Goal: Transaction & Acquisition: Purchase product/service

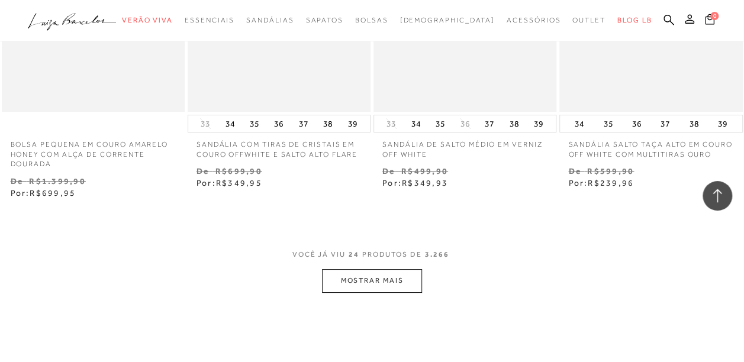
scroll to position [2106, 0]
click at [391, 280] on button "MOSTRAR MAIS" at bounding box center [371, 278] width 99 height 23
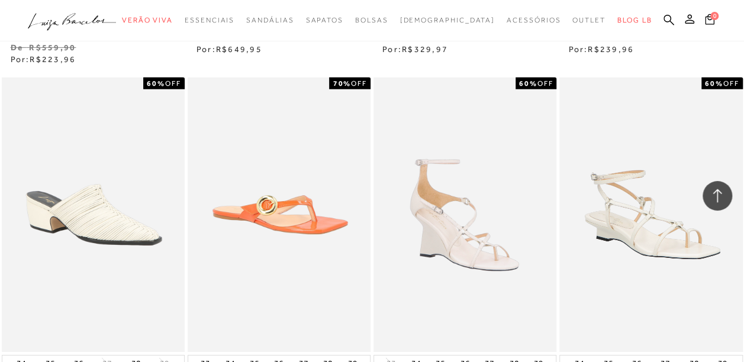
scroll to position [4079, 0]
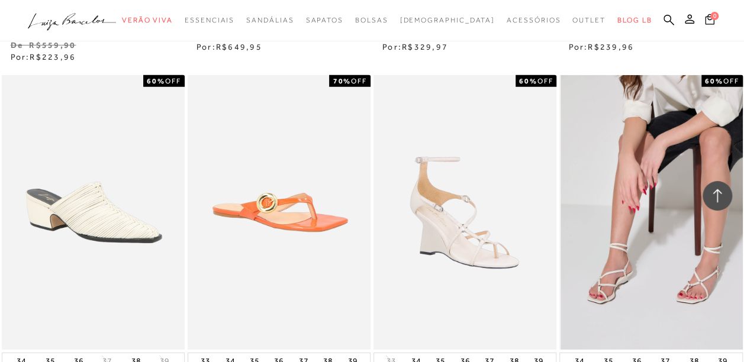
click at [723, 321] on img at bounding box center [651, 212] width 182 height 274
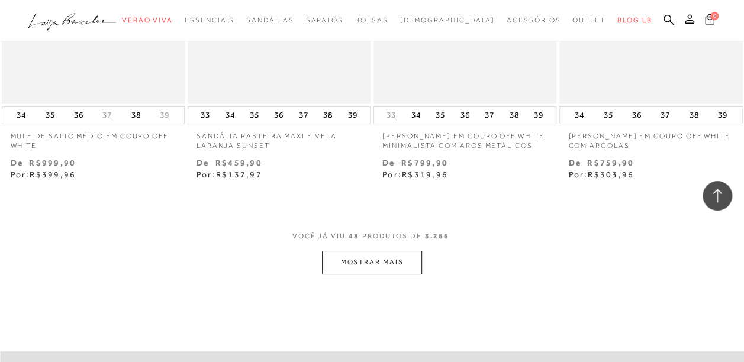
scroll to position [4327, 0]
click at [381, 270] on button "MOSTRAR MAIS" at bounding box center [371, 261] width 99 height 23
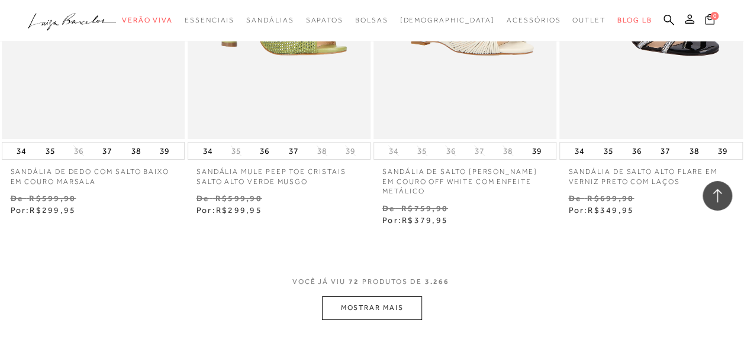
scroll to position [6481, 0]
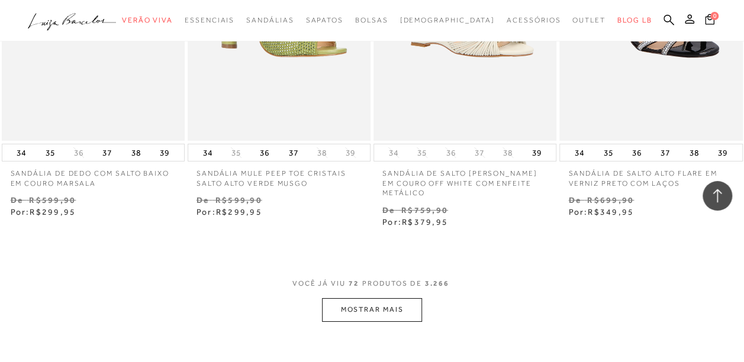
click at [387, 311] on button "MOSTRAR MAIS" at bounding box center [371, 309] width 99 height 23
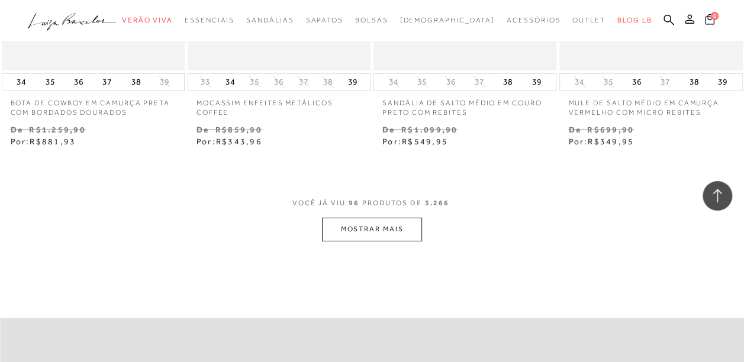
scroll to position [8764, 0]
click at [392, 228] on button "MOSTRAR MAIS" at bounding box center [371, 229] width 99 height 23
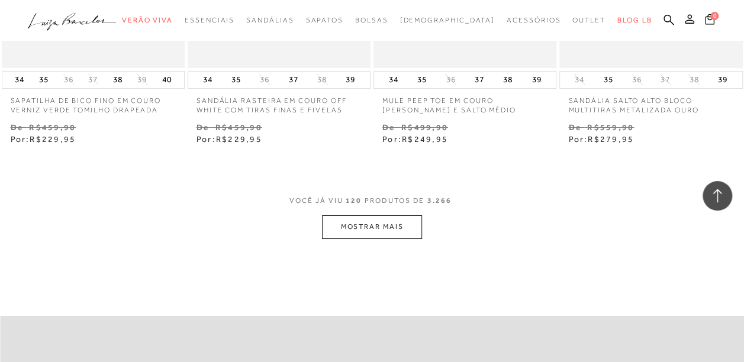
scroll to position [10974, 0]
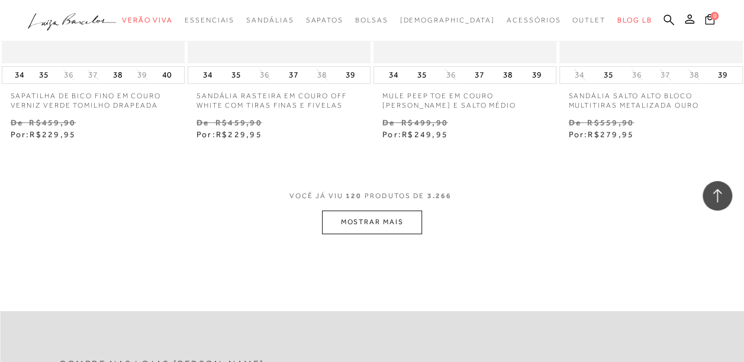
click at [398, 234] on button "MOSTRAR MAIS" at bounding box center [371, 222] width 99 height 23
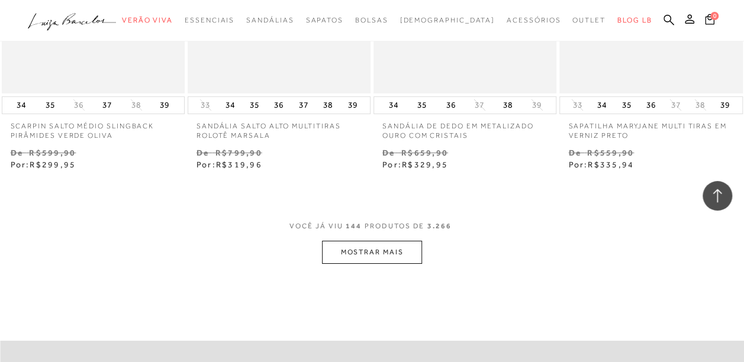
scroll to position [13148, 0]
click at [397, 261] on button "MOSTRAR MAIS" at bounding box center [371, 251] width 99 height 23
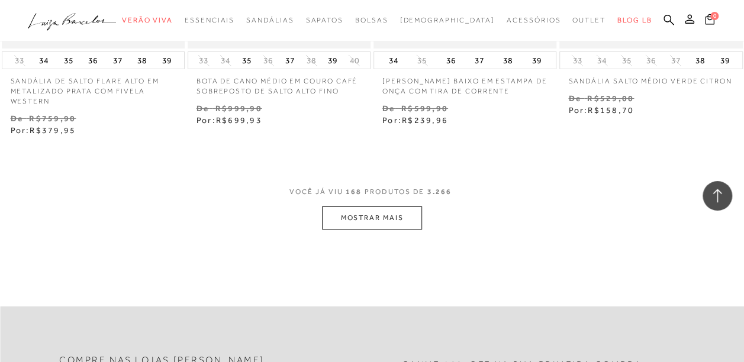
scroll to position [15408, 0]
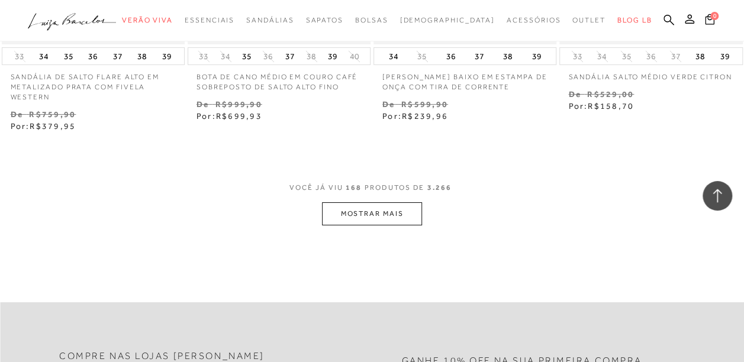
click at [398, 221] on button "MOSTRAR MAIS" at bounding box center [371, 213] width 99 height 23
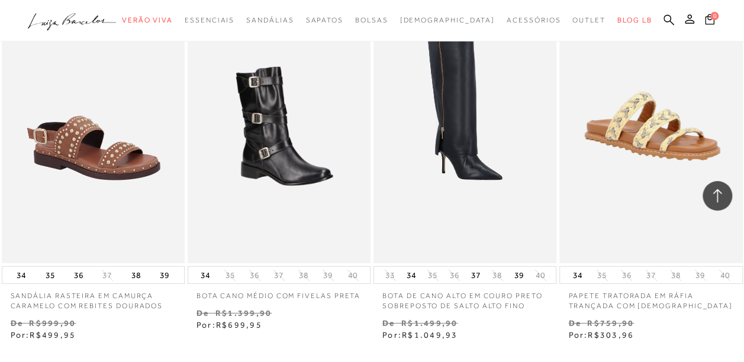
scroll to position [17494, 0]
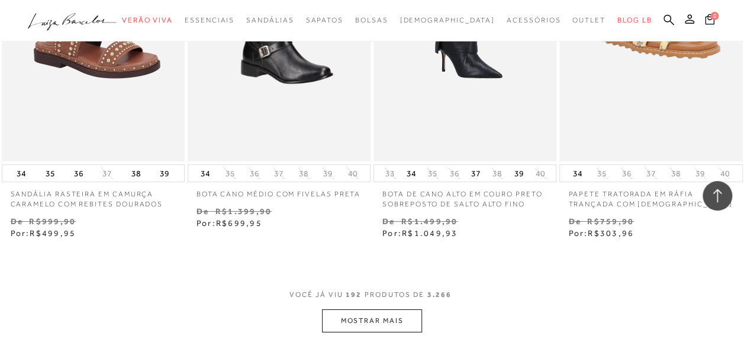
click at [401, 330] on button "MOSTRAR MAIS" at bounding box center [371, 320] width 99 height 23
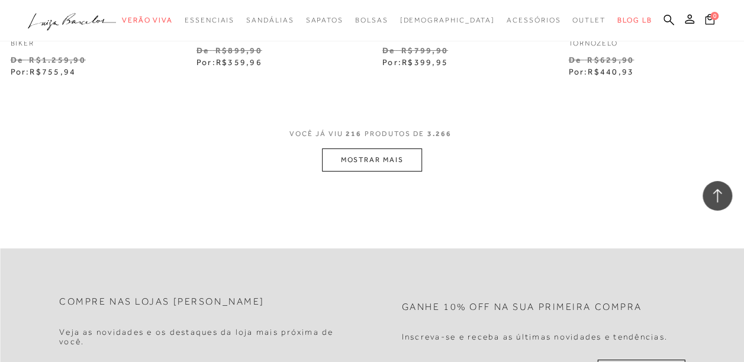
scroll to position [19879, 0]
click at [382, 162] on button "MOSTRAR MAIS" at bounding box center [371, 159] width 99 height 23
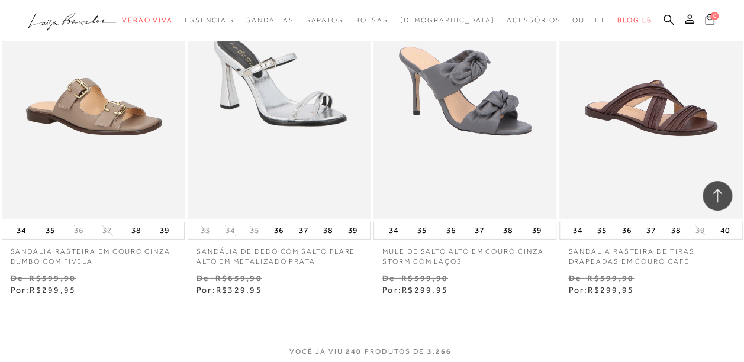
scroll to position [21961, 0]
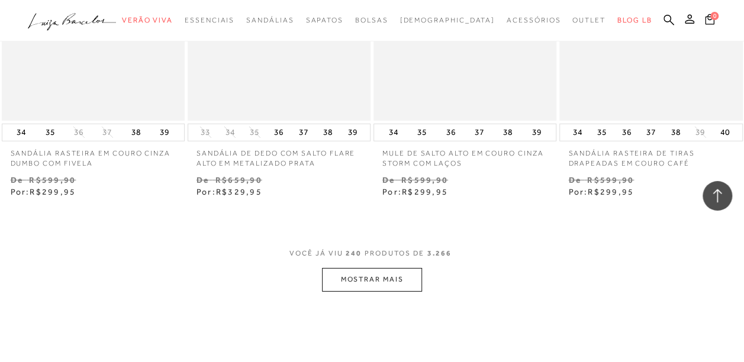
click at [385, 283] on button "MOSTRAR MAIS" at bounding box center [371, 279] width 99 height 23
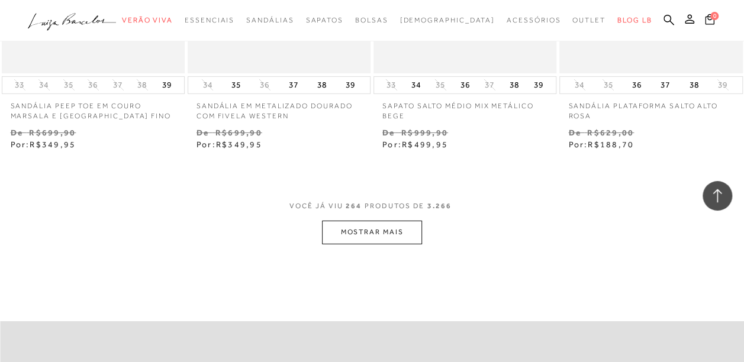
scroll to position [24214, 0]
click at [385, 233] on button "MOSTRAR MAIS" at bounding box center [371, 229] width 99 height 23
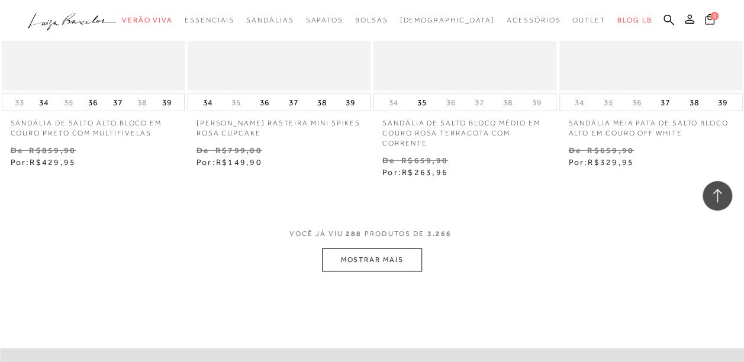
scroll to position [26377, 0]
click at [393, 267] on button "MOSTRAR MAIS" at bounding box center [371, 259] width 99 height 23
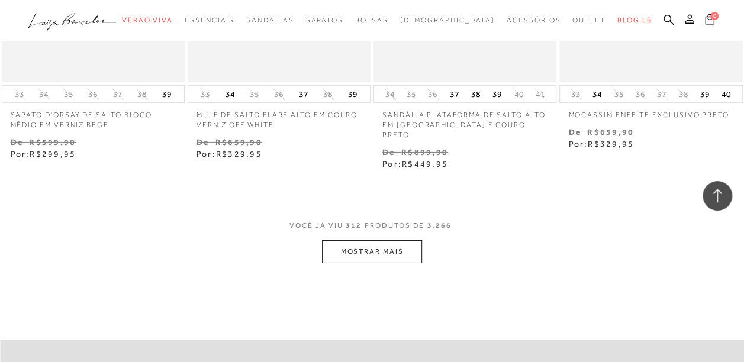
scroll to position [28619, 0]
click at [390, 243] on button "MOSTRAR MAIS" at bounding box center [371, 250] width 99 height 23
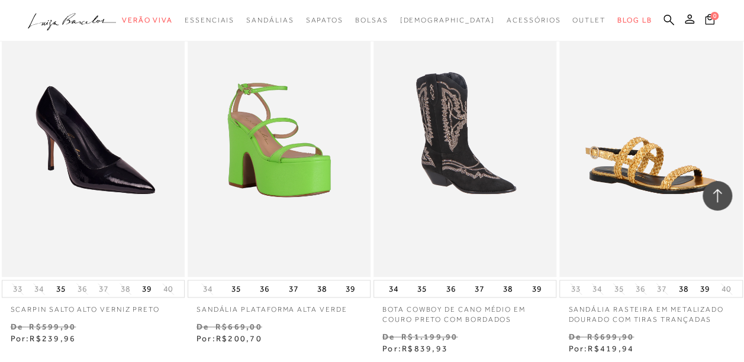
scroll to position [29524, 0]
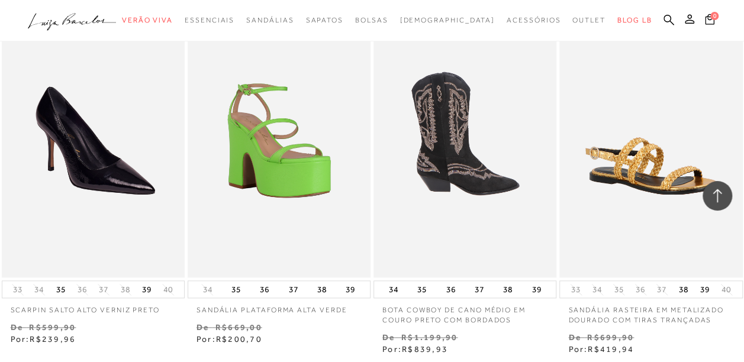
click at [510, 75] on img at bounding box center [465, 141] width 182 height 274
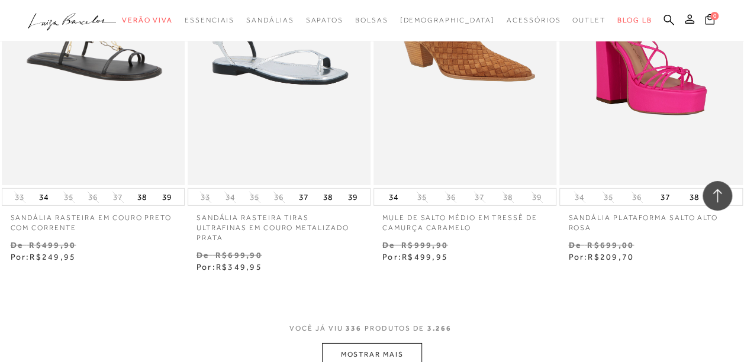
scroll to position [30740, 0]
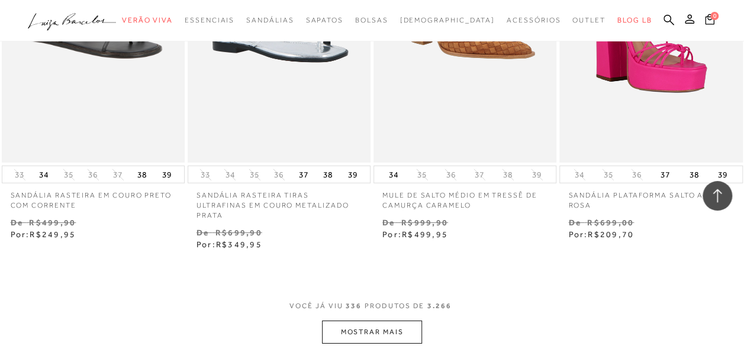
click at [407, 321] on button "MOSTRAR MAIS" at bounding box center [371, 332] width 99 height 23
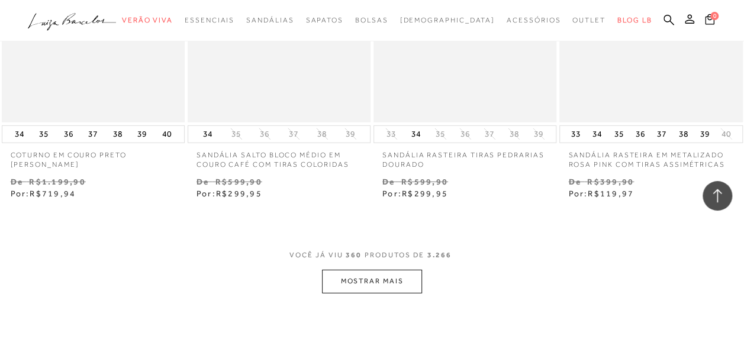
scroll to position [32975, 0]
click at [390, 269] on button "MOSTRAR MAIS" at bounding box center [371, 280] width 99 height 23
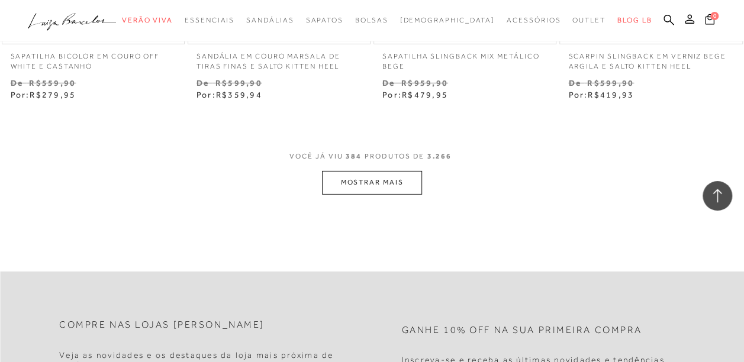
scroll to position [35267, 0]
click at [400, 169] on button "MOSTRAR MAIS" at bounding box center [371, 180] width 99 height 23
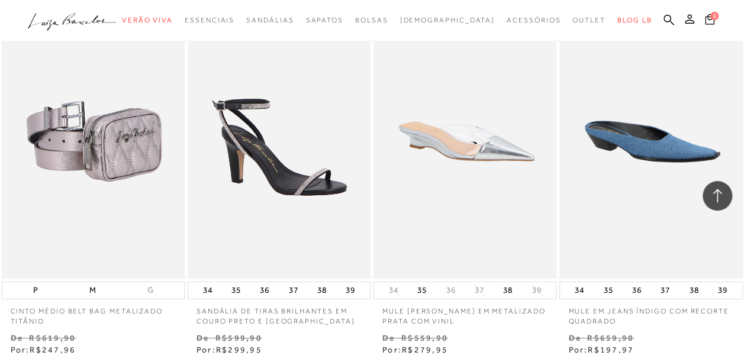
scroll to position [35756, 0]
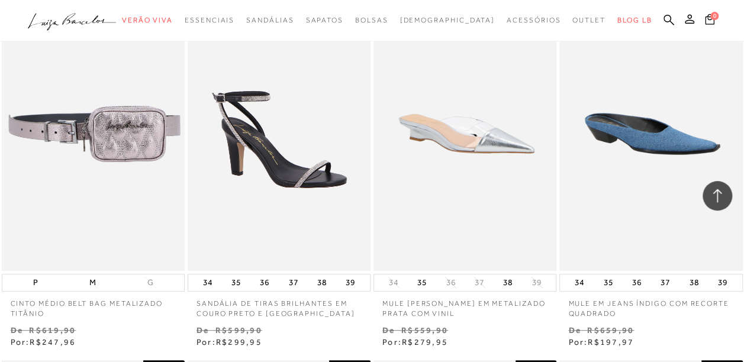
click at [123, 125] on img at bounding box center [94, 133] width 182 height 274
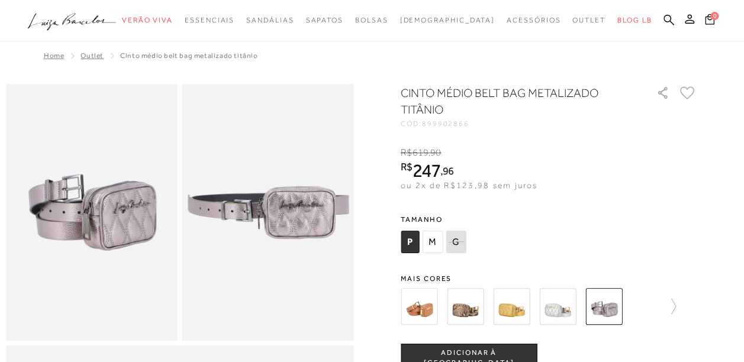
click at [619, 311] on img at bounding box center [603, 306] width 37 height 37
click at [563, 314] on img at bounding box center [557, 306] width 37 height 37
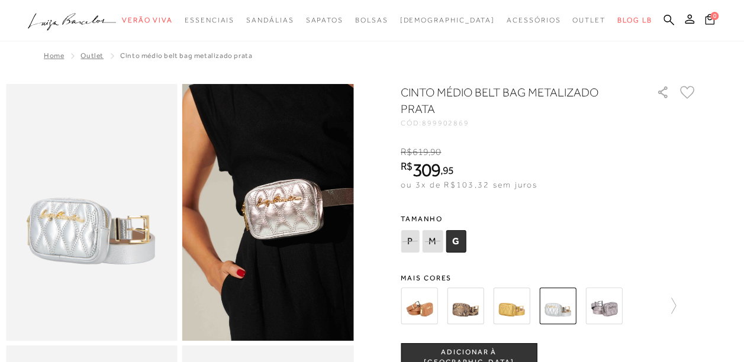
click at [519, 311] on img at bounding box center [511, 305] width 37 height 37
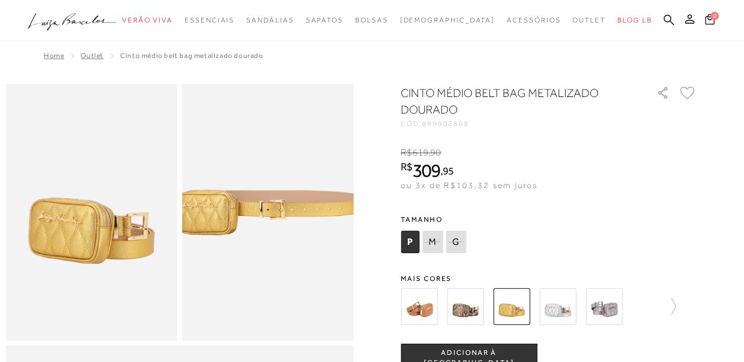
click at [476, 312] on img at bounding box center [465, 306] width 37 height 37
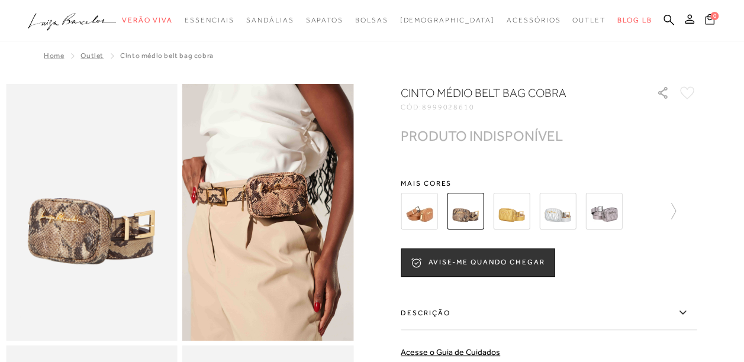
click at [428, 215] on img at bounding box center [418, 211] width 37 height 37
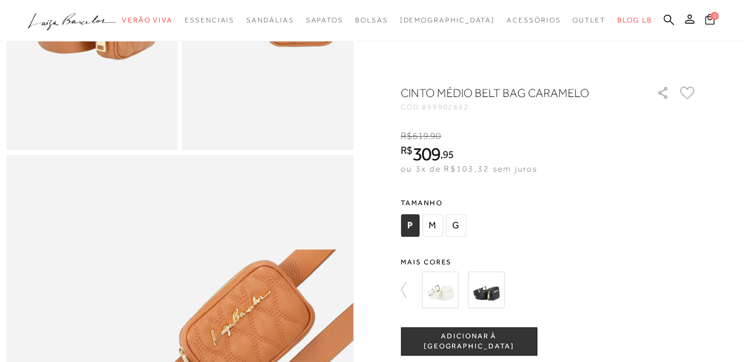
scroll to position [203, 0]
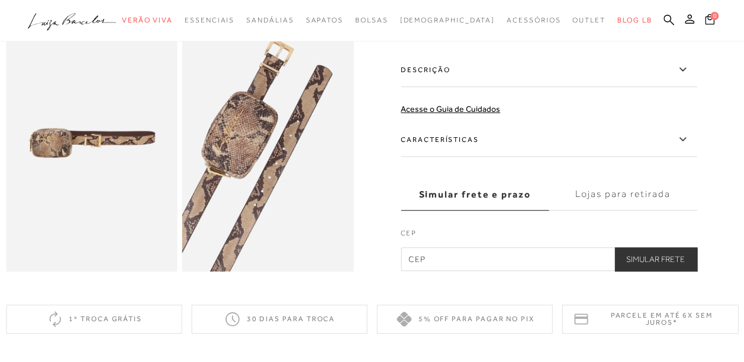
scroll to position [334, 0]
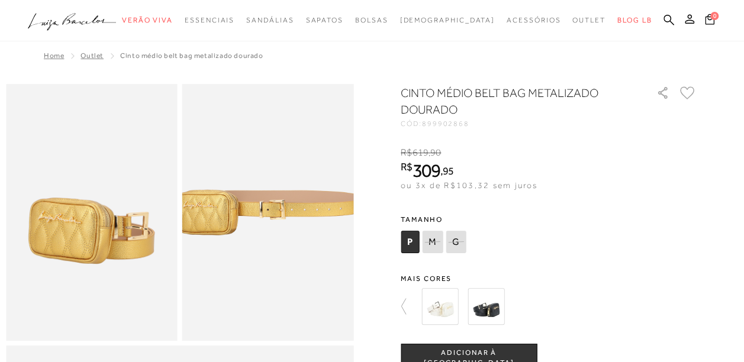
click at [9, 1] on div at bounding box center [372, 20] width 744 height 41
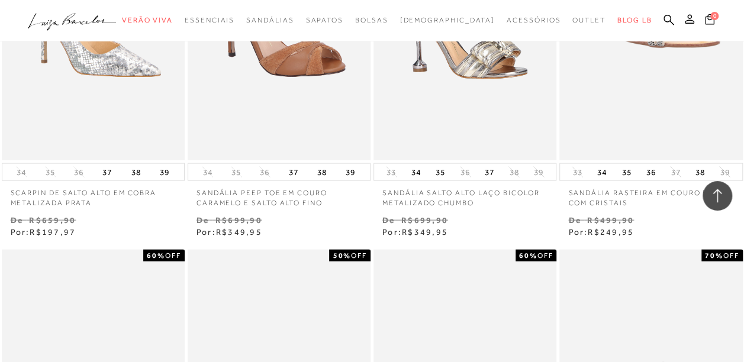
scroll to position [16703, 0]
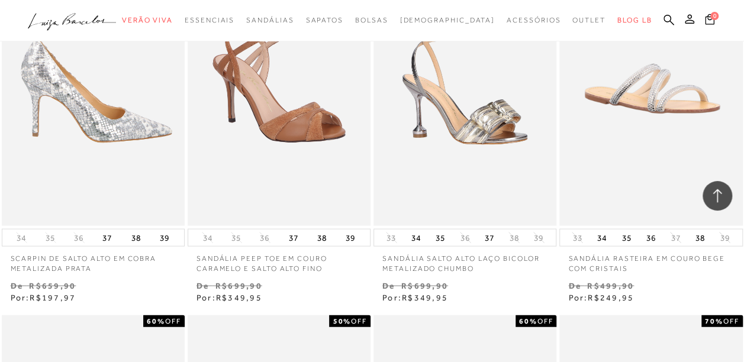
click at [122, 143] on img at bounding box center [94, 88] width 182 height 274
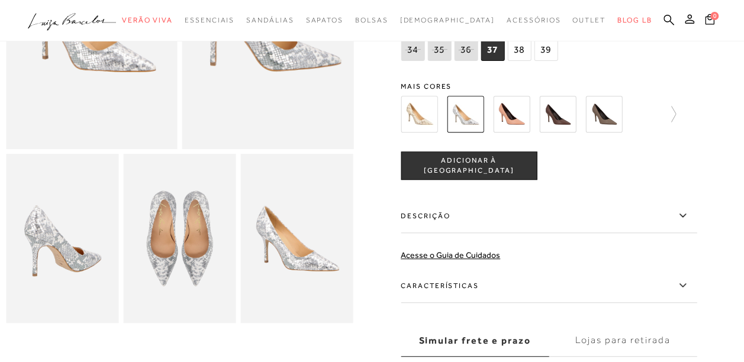
scroll to position [193, 0]
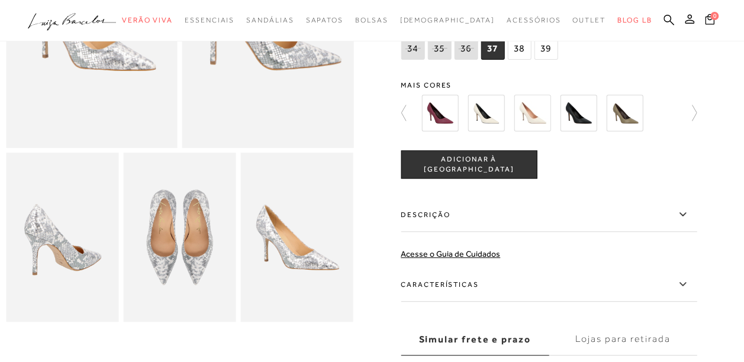
click at [495, 118] on img at bounding box center [485, 113] width 37 height 37
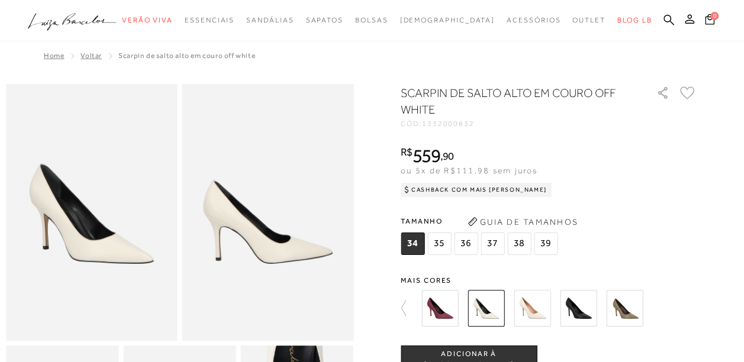
click at [448, 316] on img at bounding box center [439, 308] width 37 height 37
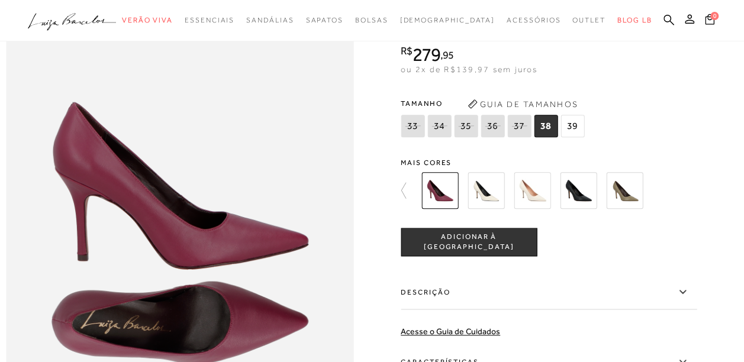
scroll to position [545, 0]
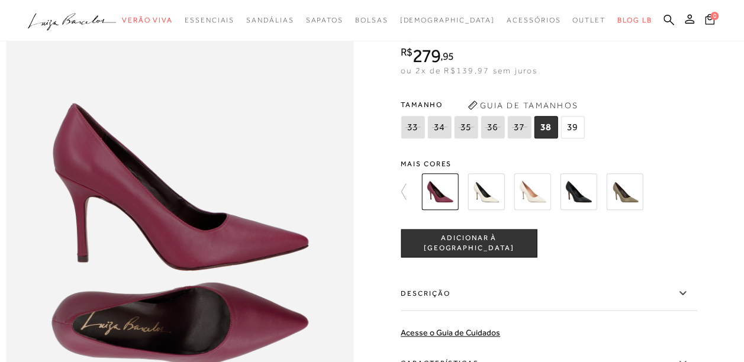
click at [535, 210] on img at bounding box center [531, 191] width 37 height 37
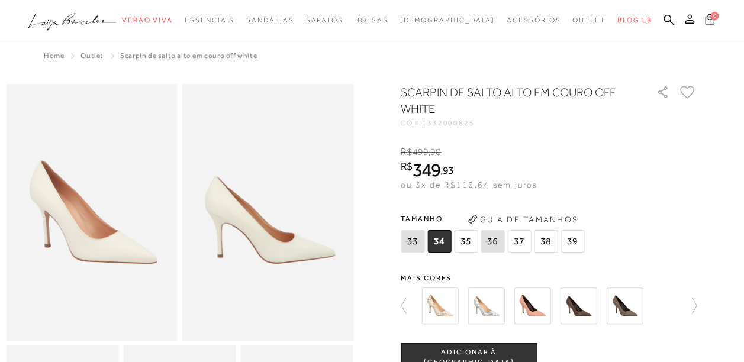
click at [537, 308] on img at bounding box center [531, 305] width 37 height 37
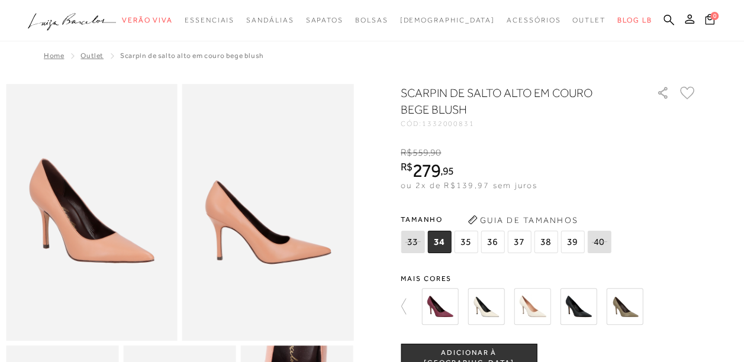
click at [639, 304] on img at bounding box center [624, 306] width 37 height 37
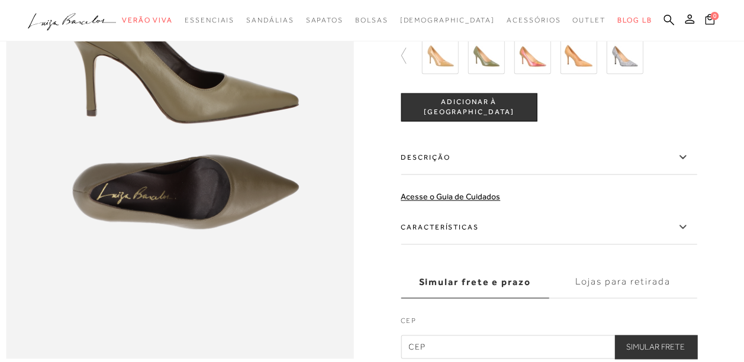
scroll to position [682, 0]
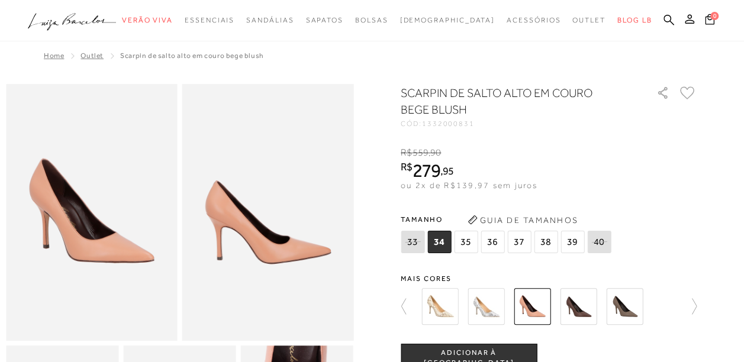
click at [8, 2] on div at bounding box center [372, 20] width 744 height 41
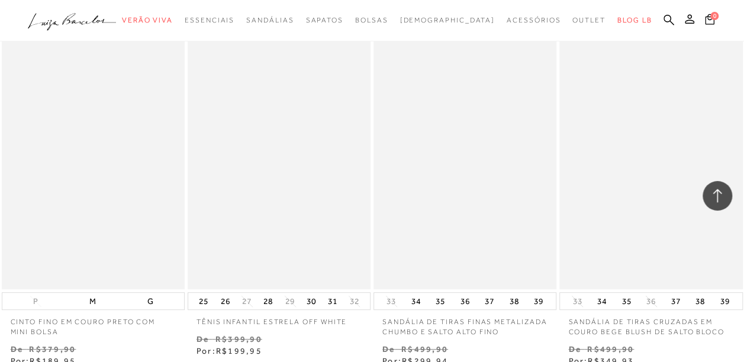
scroll to position [31393, 0]
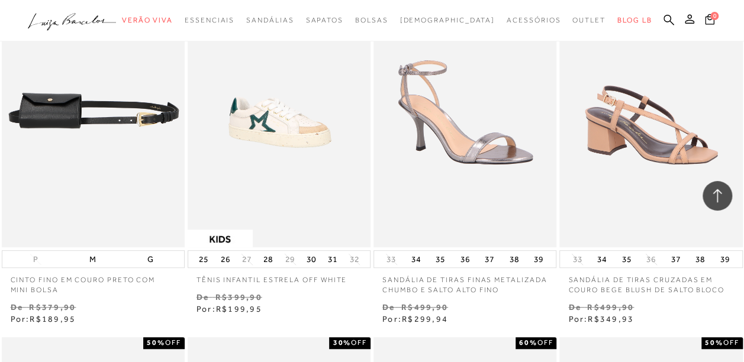
click at [108, 131] on img at bounding box center [94, 110] width 182 height 274
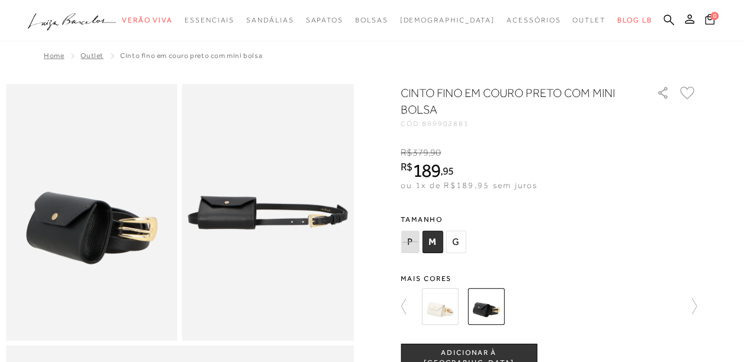
click at [459, 240] on span "G" at bounding box center [455, 242] width 20 height 22
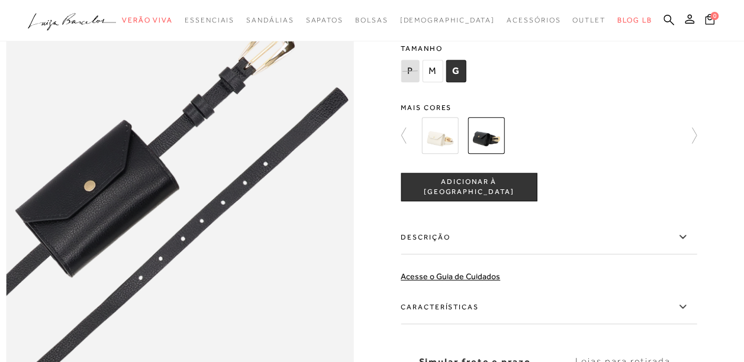
scroll to position [470, 0]
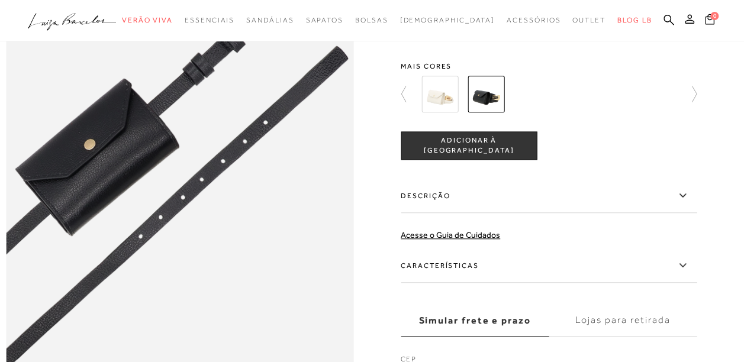
click at [458, 104] on img at bounding box center [439, 94] width 37 height 37
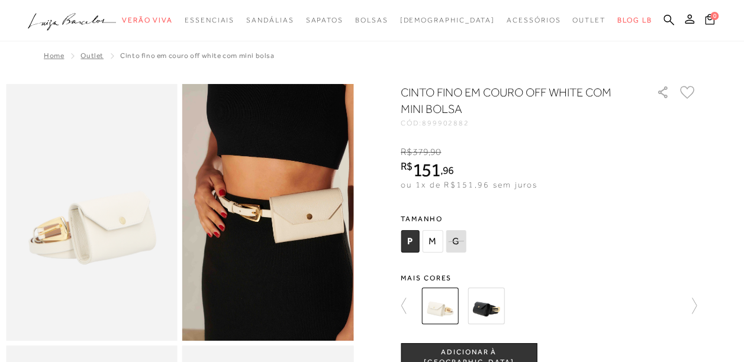
click at [466, 251] on span "G" at bounding box center [455, 241] width 20 height 22
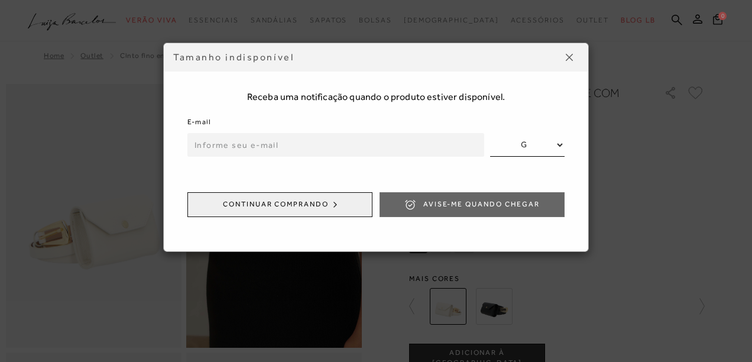
click at [570, 57] on img at bounding box center [569, 57] width 7 height 7
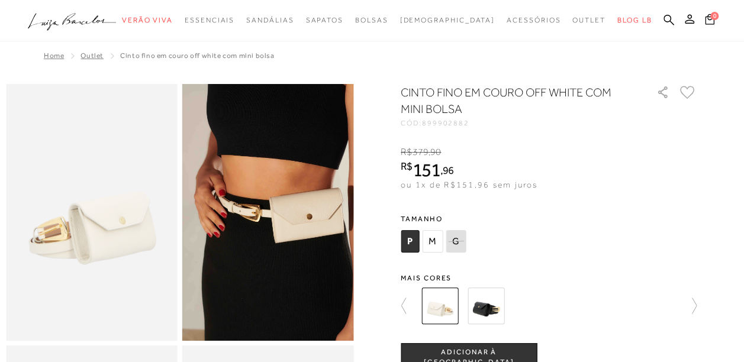
click at [447, 314] on img at bounding box center [439, 305] width 37 height 37
click at [447, 311] on img at bounding box center [439, 305] width 37 height 37
click at [447, 307] on img at bounding box center [439, 305] width 37 height 37
click at [457, 246] on icon at bounding box center [455, 241] width 17 height 15
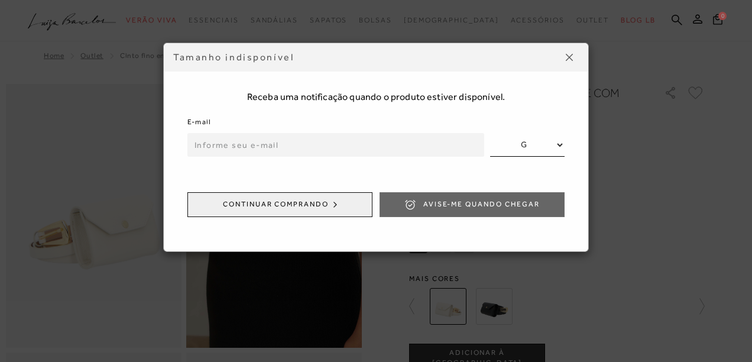
click at [577, 65] on button at bounding box center [569, 57] width 19 height 19
